Goal: Find specific page/section: Find specific page/section

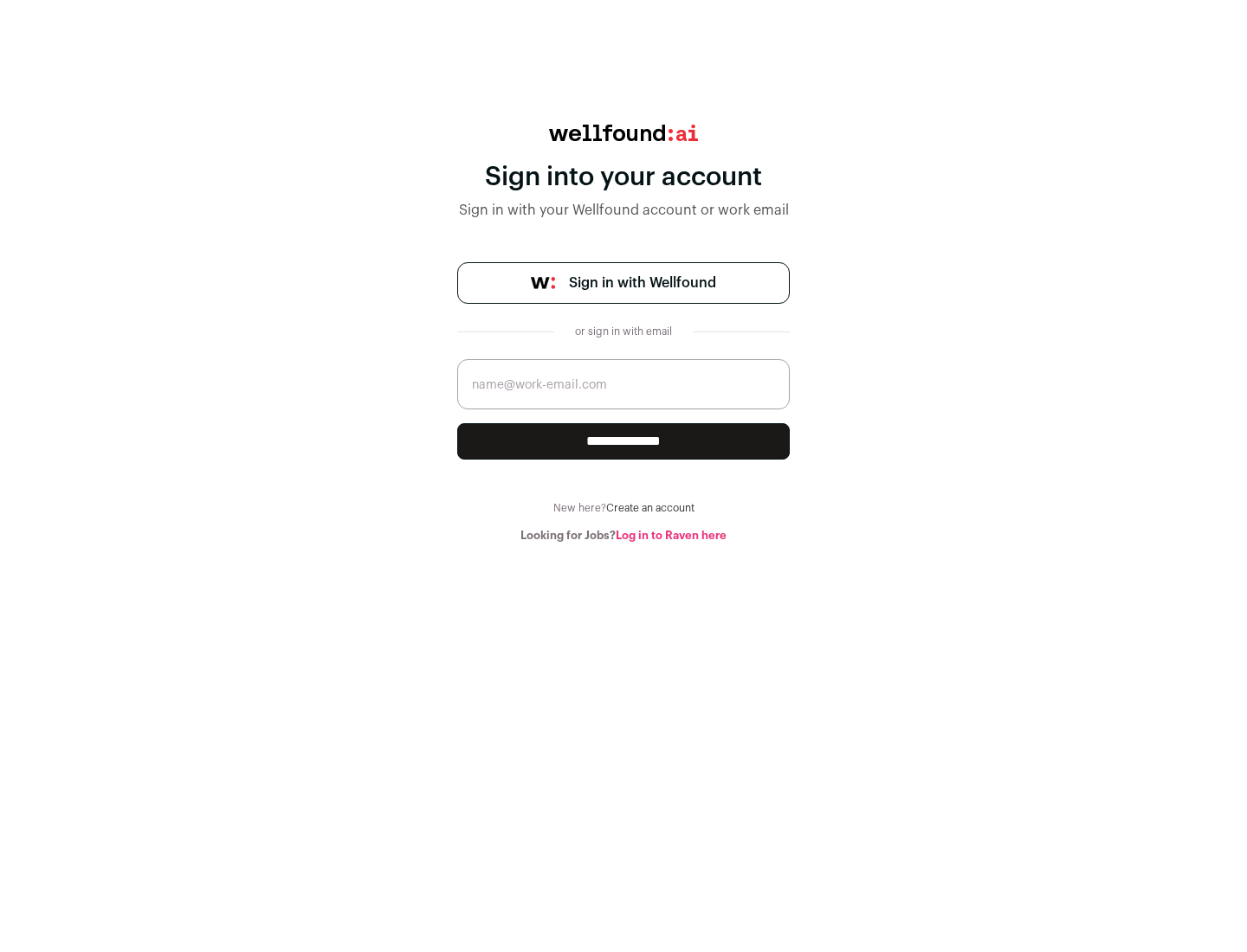
click at [642, 283] on span "Sign in with Wellfound" at bounding box center [643, 283] width 147 height 21
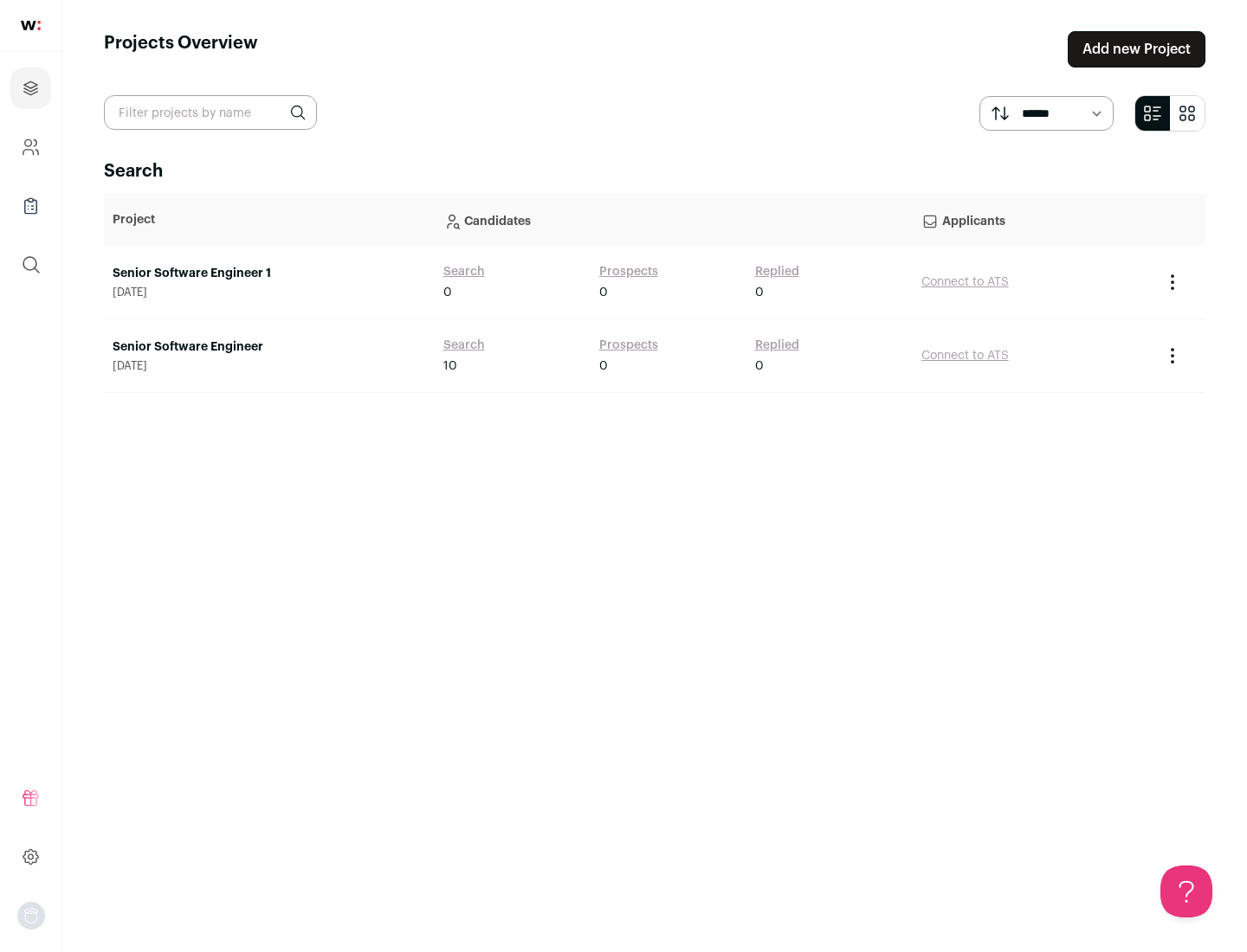
click at [268, 347] on link "Senior Software Engineer" at bounding box center [269, 347] width 313 height 17
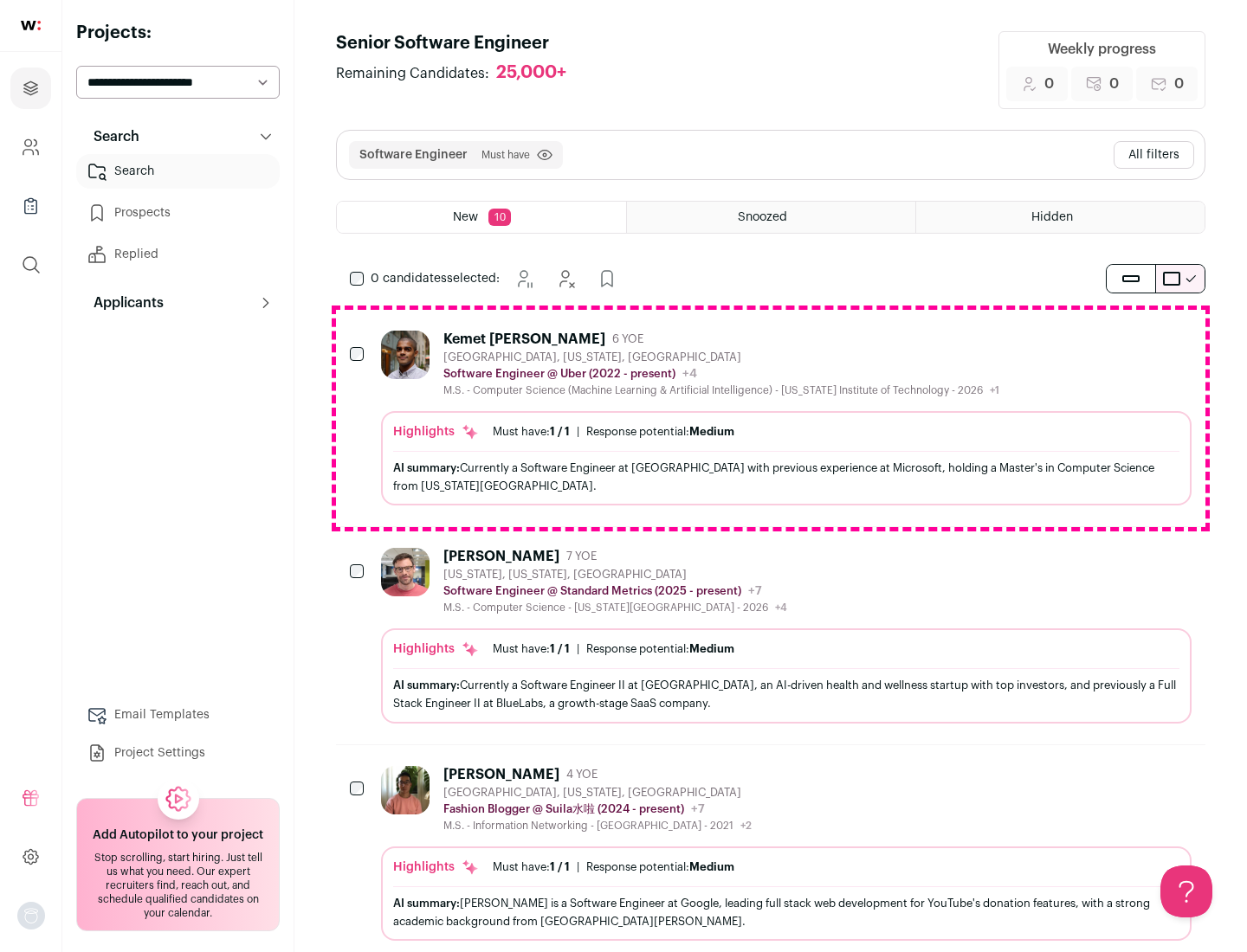
click at [771, 418] on div "Highlights Must have: 1 / 1 How many must haves have been fulfilled? | Response…" at bounding box center [786, 459] width 811 height 94
